Goal: Navigation & Orientation: Find specific page/section

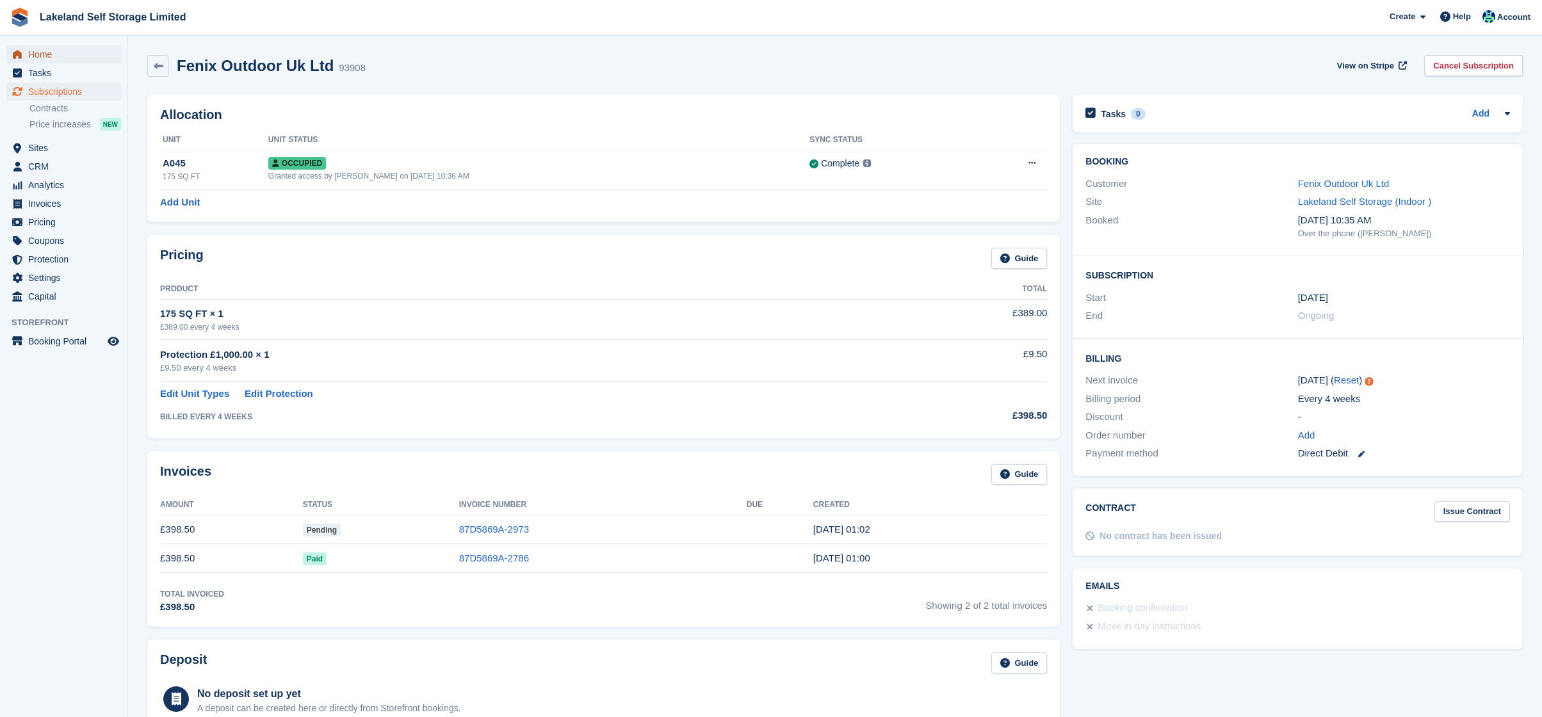
click at [42, 51] on span "Home" at bounding box center [66, 54] width 77 height 18
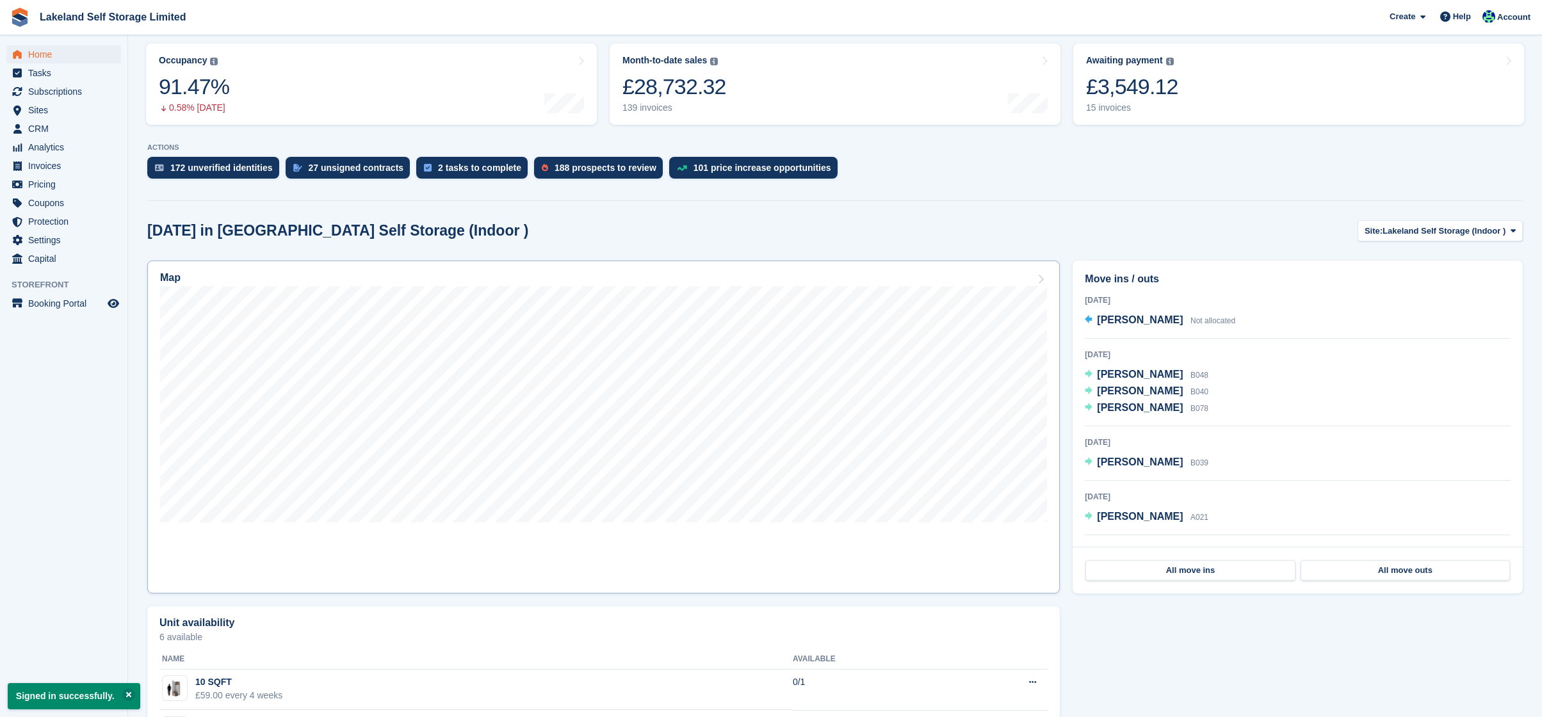
scroll to position [163, 0]
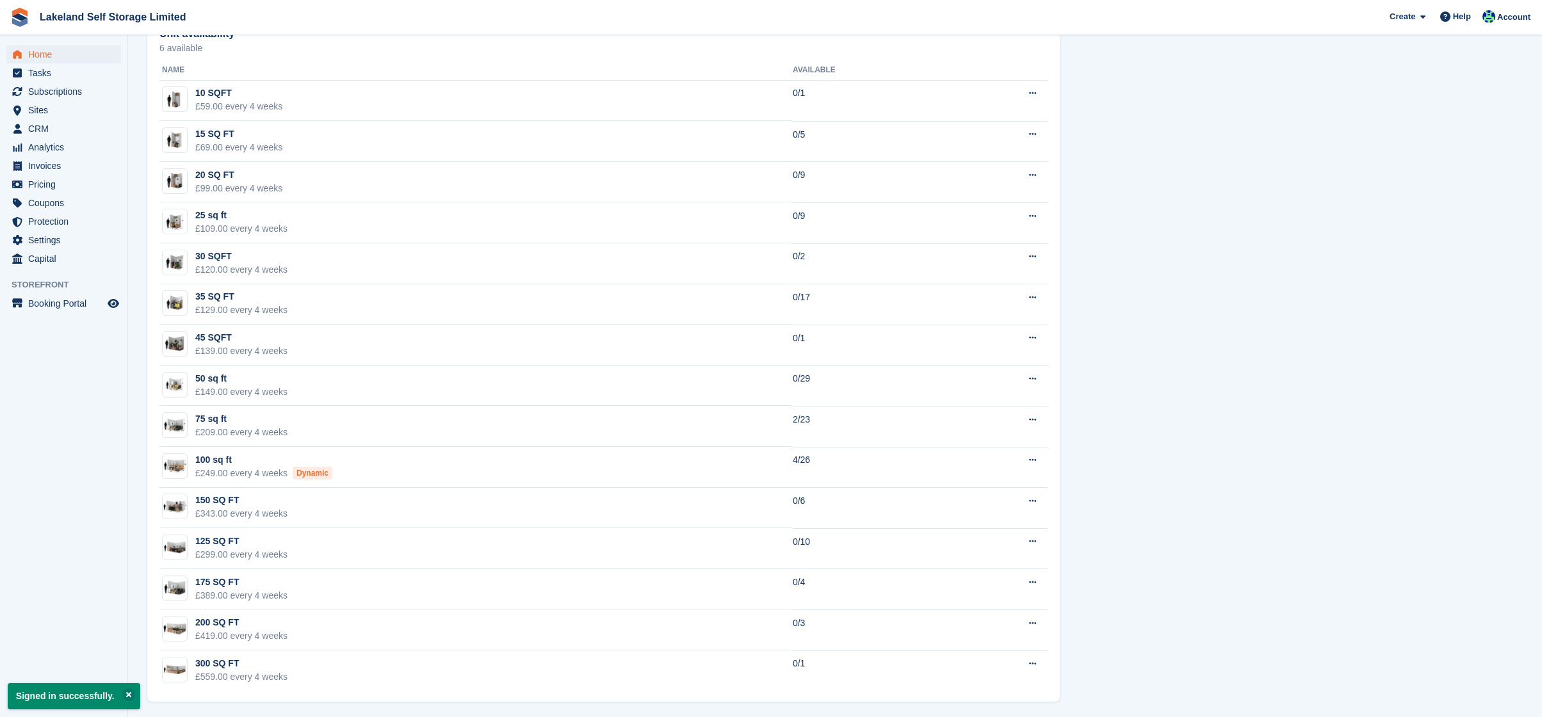
scroll to position [752, 0]
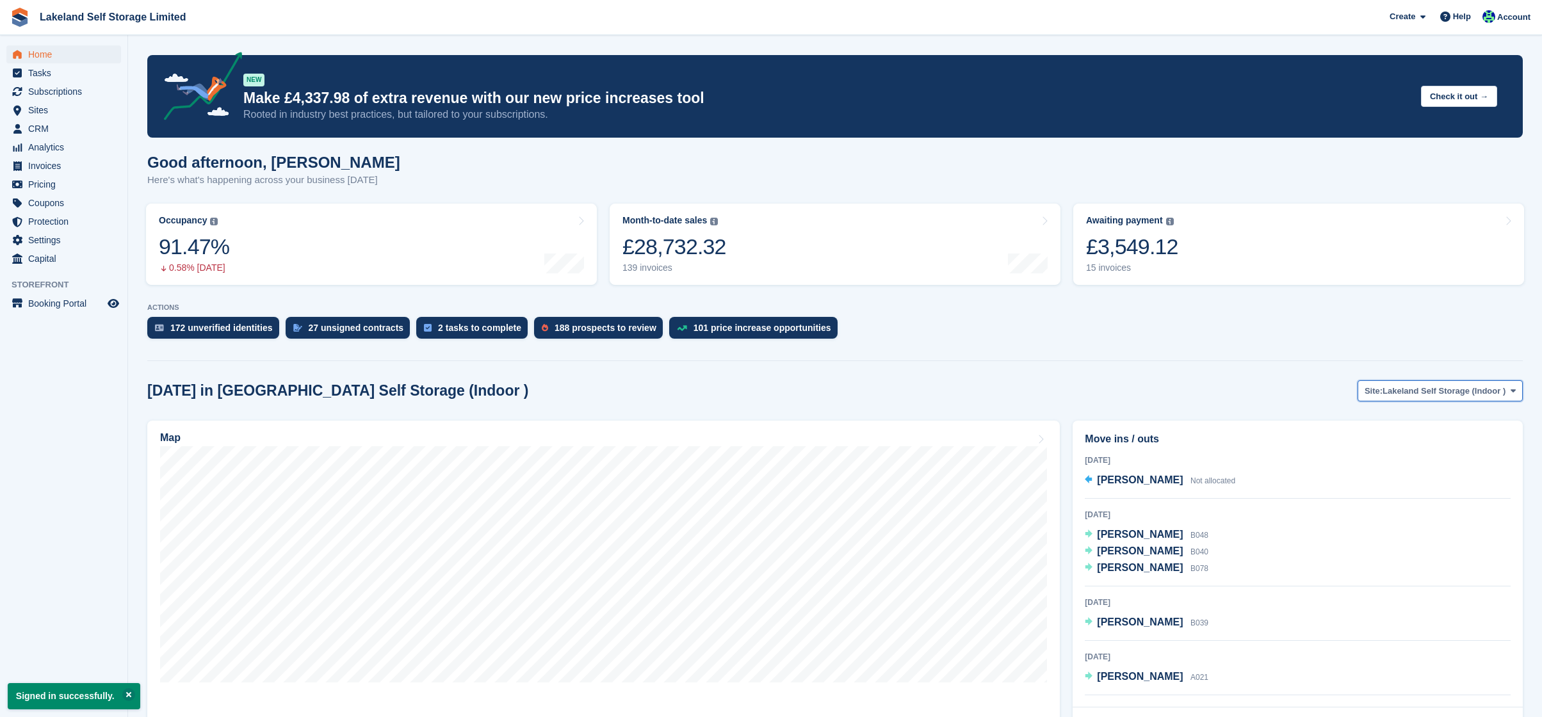
click at [1440, 390] on span "Lakeland Self Storage (Indoor )" at bounding box center [1444, 391] width 123 height 13
click at [1446, 439] on link "Lakeland Self Storage (Outdoor drive up)" at bounding box center [1422, 444] width 191 height 23
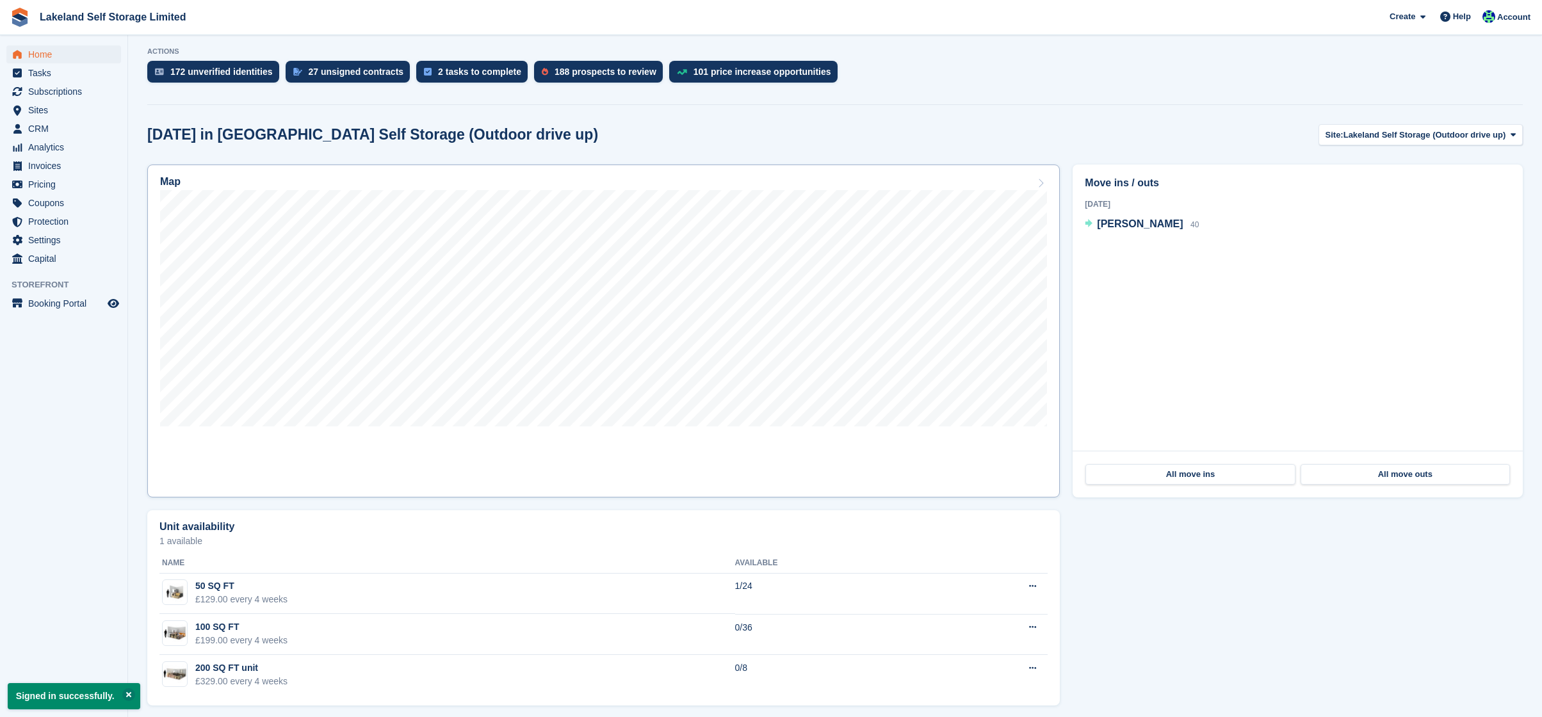
scroll to position [263, 0]
